Goal: Check status: Check status

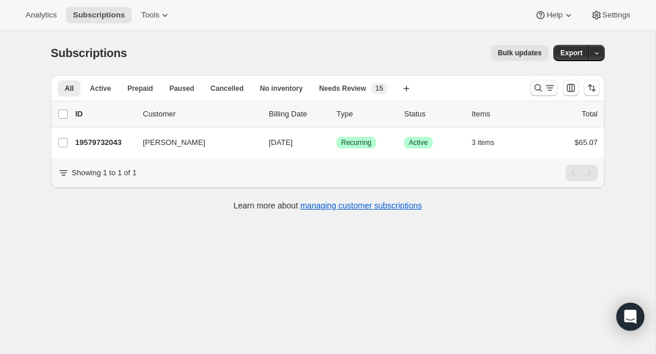
click at [540, 89] on icon "Search and filter results" at bounding box center [538, 88] width 12 height 12
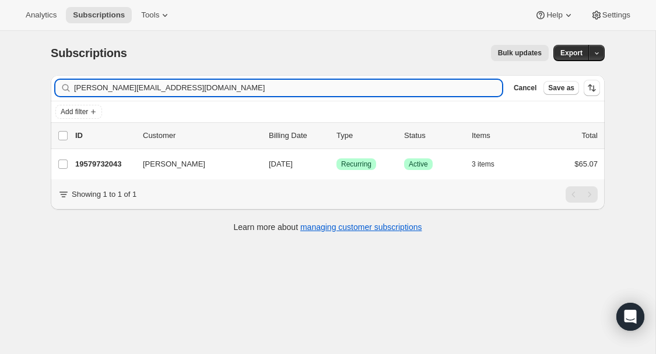
click at [178, 87] on input "[PERSON_NAME][EMAIL_ADDRESS][DOMAIN_NAME]" at bounding box center [288, 88] width 428 height 16
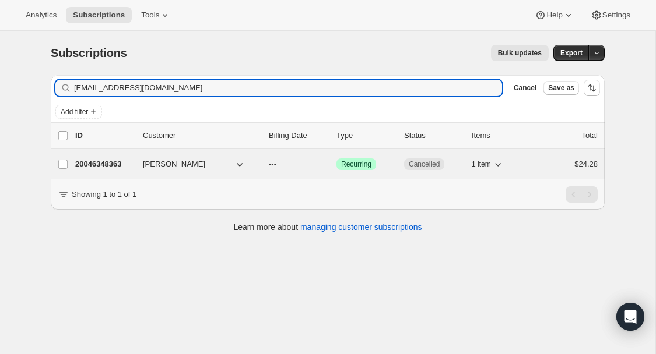
type input "[EMAIL_ADDRESS][DOMAIN_NAME]"
click at [110, 161] on p "20046348363" at bounding box center [104, 165] width 58 height 12
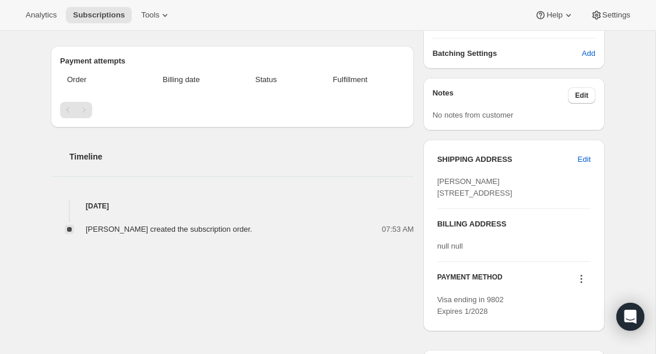
scroll to position [283, 0]
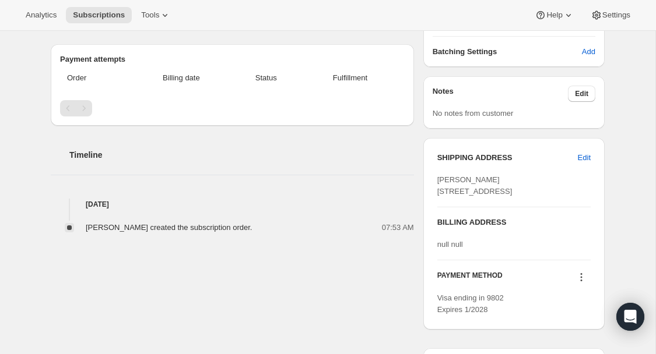
click at [450, 178] on span "[PERSON_NAME] [STREET_ADDRESS]" at bounding box center [474, 185] width 75 height 20
copy span "[PERSON_NAME]"
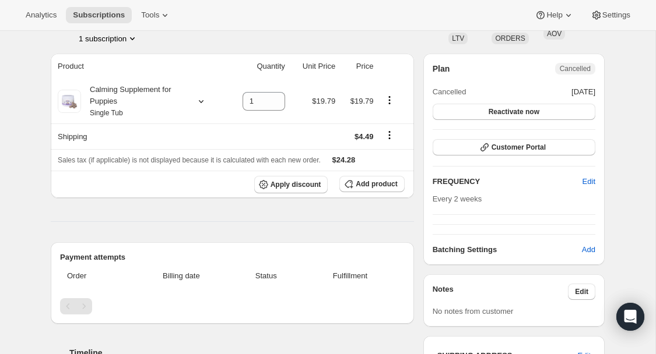
scroll to position [0, 0]
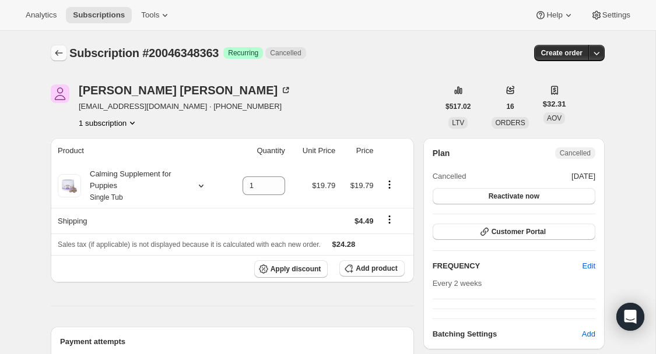
click at [60, 47] on icon "Subscriptions" at bounding box center [59, 53] width 12 height 12
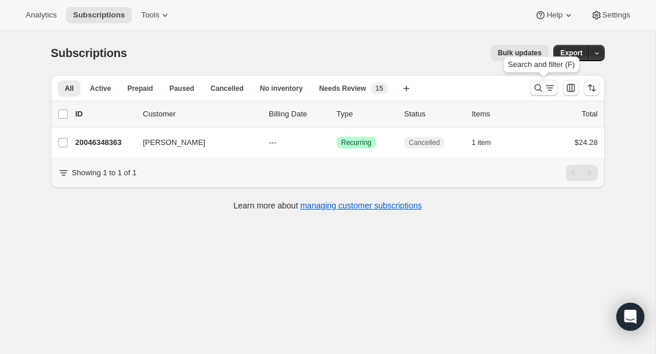
click at [538, 91] on icon "Search and filter results" at bounding box center [538, 88] width 12 height 12
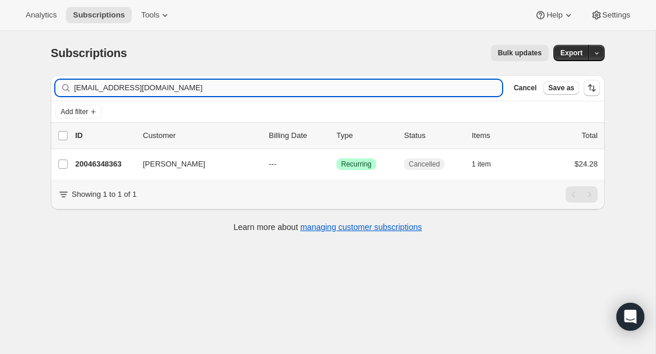
click at [164, 91] on input "[EMAIL_ADDRESS][DOMAIN_NAME]" at bounding box center [288, 88] width 428 height 16
type input "[PERSON_NAME]"
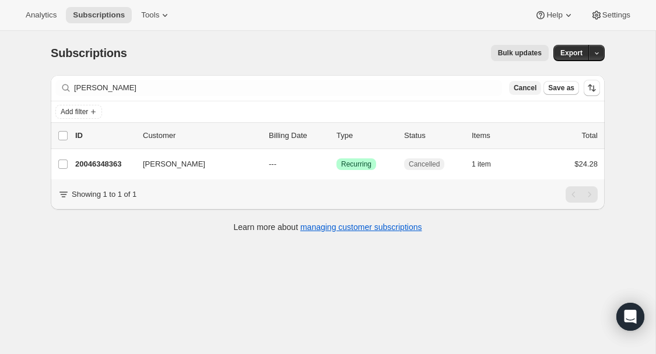
click at [520, 84] on span "Cancel" at bounding box center [524, 87] width 23 height 9
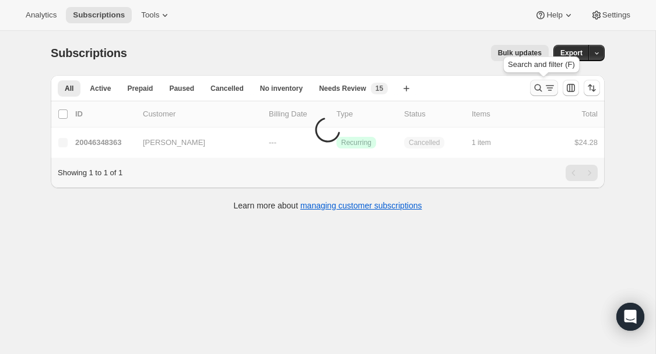
click at [543, 88] on icon "Search and filter results" at bounding box center [538, 88] width 12 height 12
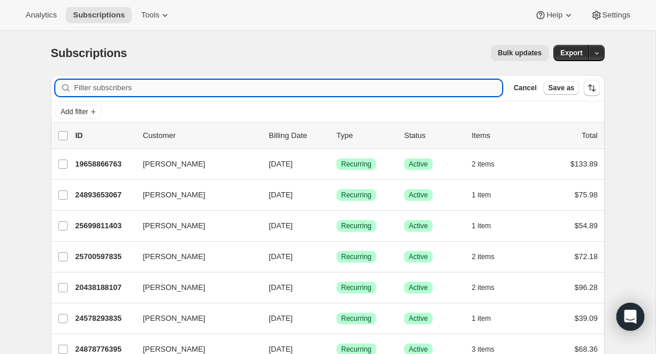
click at [190, 88] on input "Filter subscribers" at bounding box center [288, 88] width 428 height 16
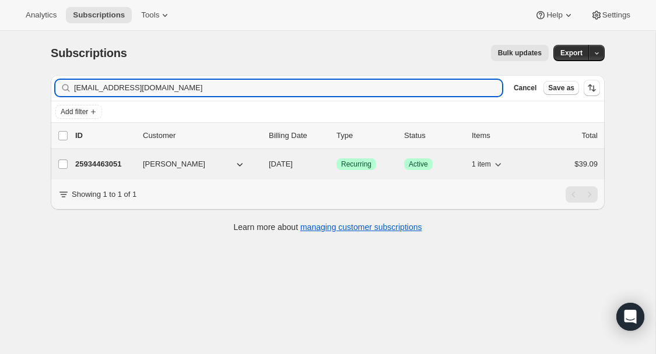
type input "[EMAIL_ADDRESS][DOMAIN_NAME]"
click at [115, 163] on p "25934463051" at bounding box center [104, 165] width 58 height 12
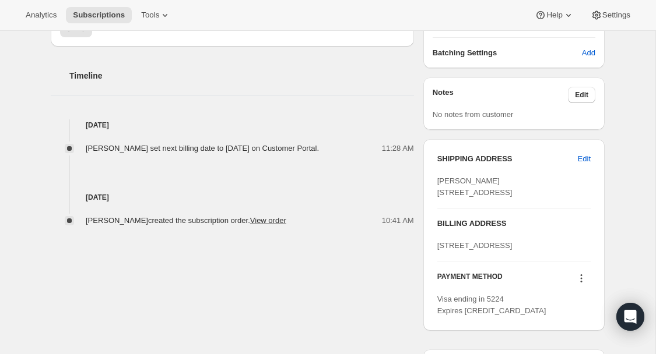
scroll to position [392, 0]
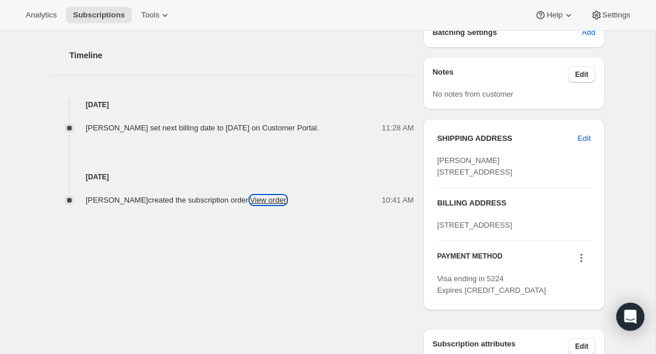
click at [266, 205] on link "View order" at bounding box center [268, 200] width 36 height 9
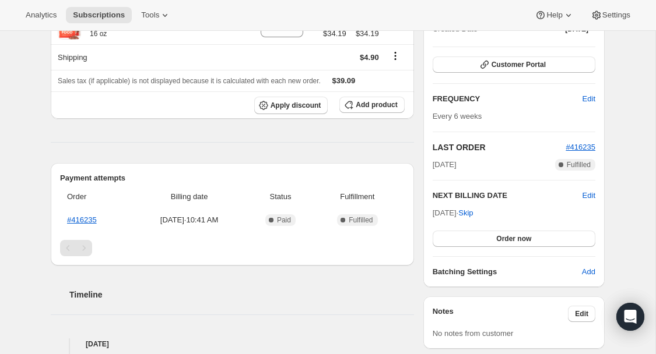
scroll to position [0, 0]
